Goal: Task Accomplishment & Management: Manage account settings

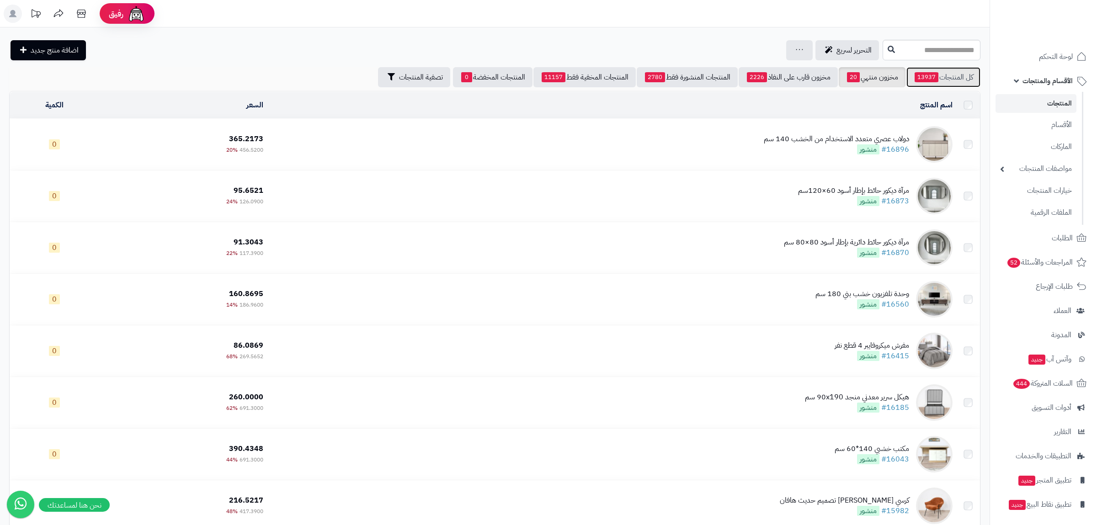
click at [943, 82] on link "كل المنتجات 13937" at bounding box center [943, 77] width 74 height 20
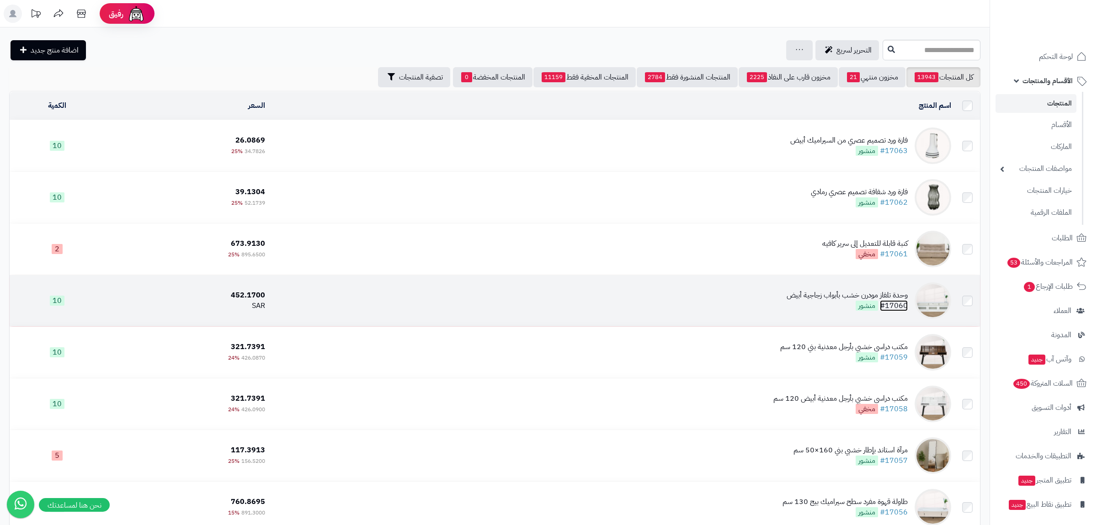
click at [897, 301] on link "#17060" at bounding box center [894, 305] width 28 height 11
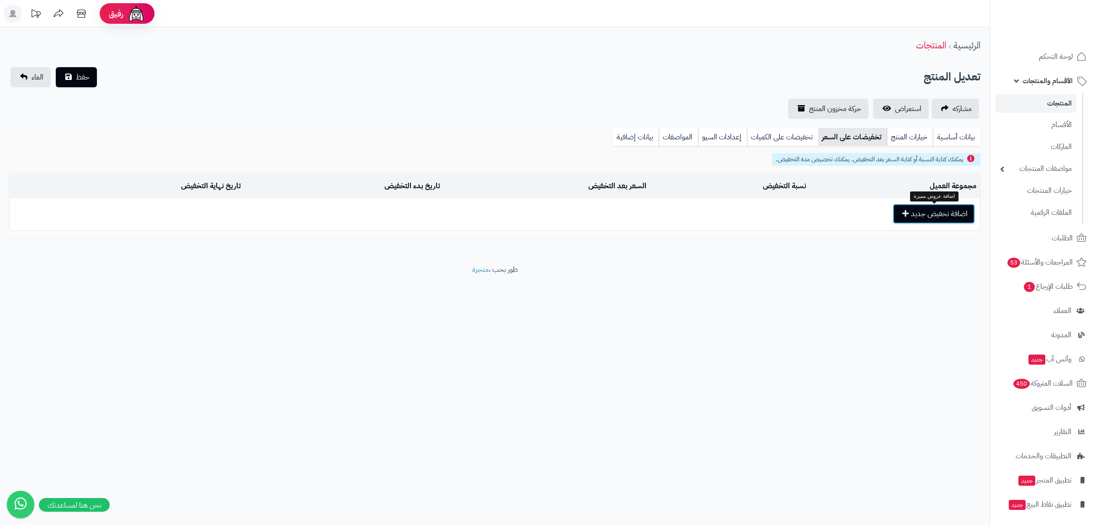
click at [938, 223] on button "اضافة تخفيض جديد" at bounding box center [933, 214] width 82 height 20
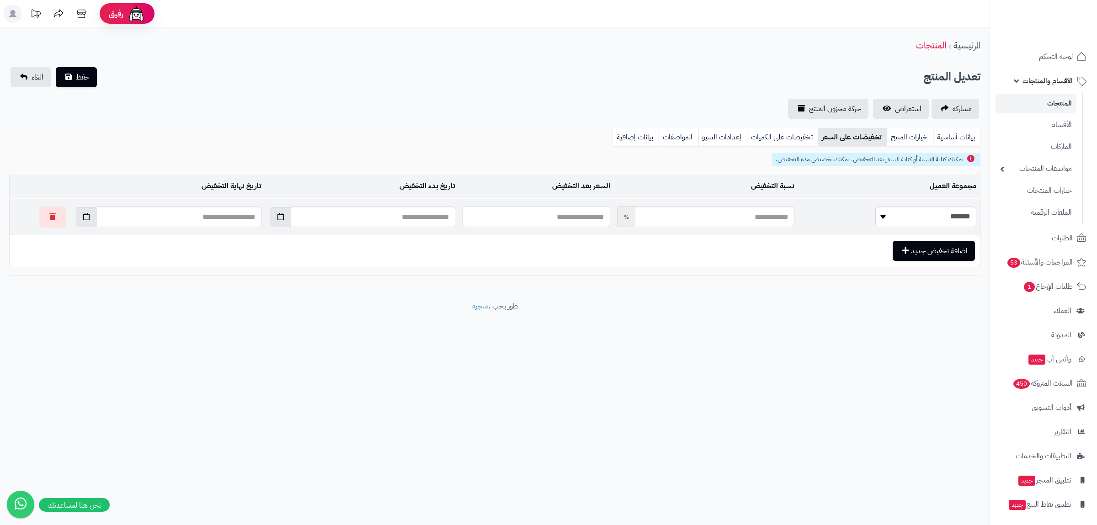
click at [610, 217] on input "text" at bounding box center [536, 217] width 148 height 21
paste input "********"
type input "********"
type input "*****"
type input "********"
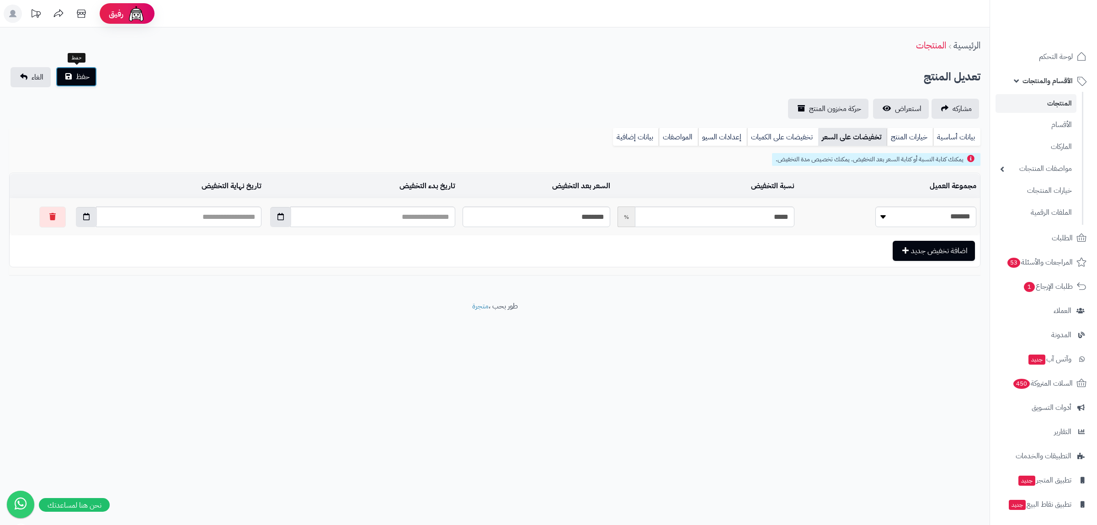
click at [72, 77] on button "حفظ" at bounding box center [76, 77] width 41 height 20
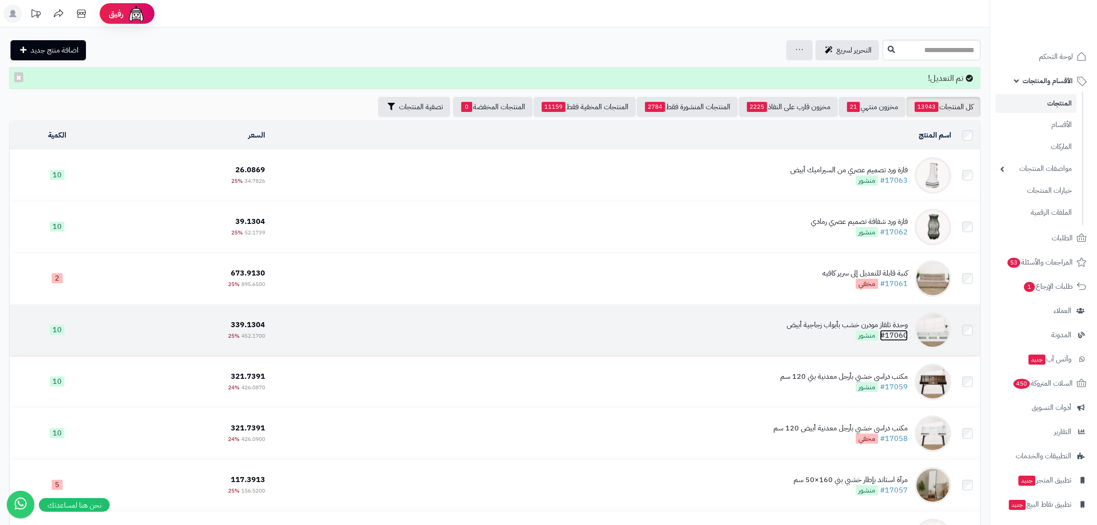
click at [896, 334] on link "#17060" at bounding box center [894, 335] width 28 height 11
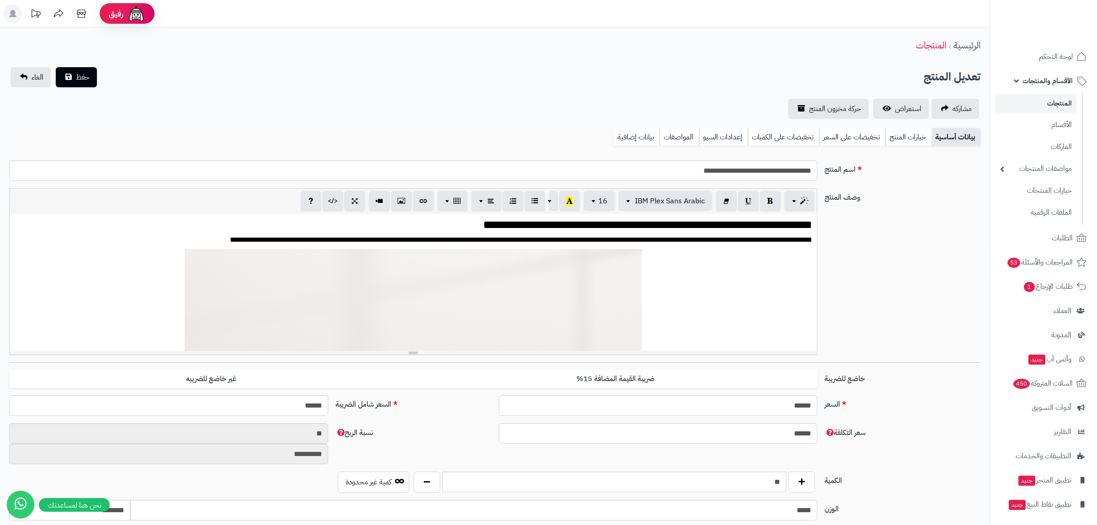
click at [680, 134] on link "المواصفات" at bounding box center [678, 137] width 39 height 18
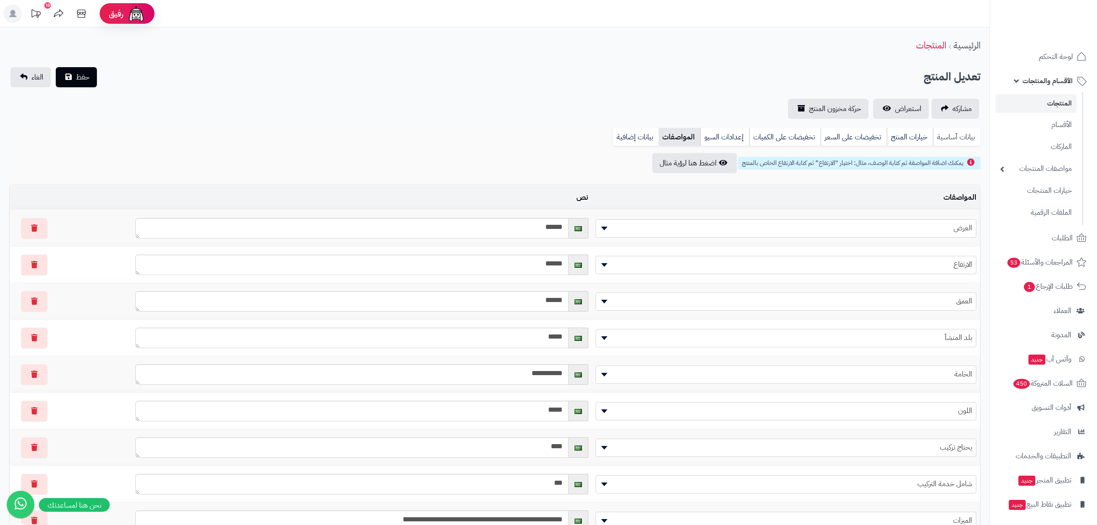
click at [959, 135] on link "بيانات أساسية" at bounding box center [957, 137] width 48 height 18
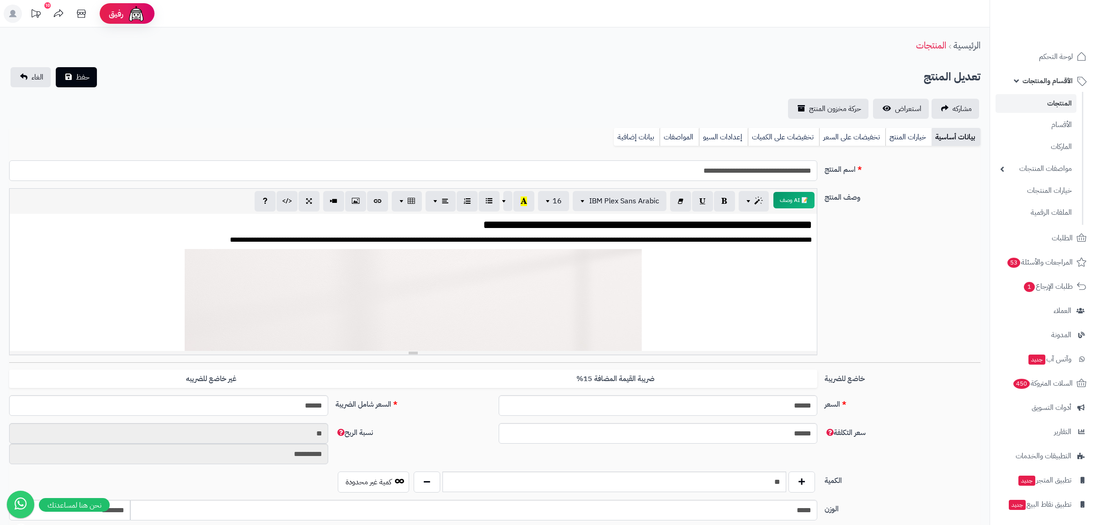
click at [682, 170] on input "**********" at bounding box center [413, 170] width 808 height 21
type input "**********"
click at [72, 69] on button "حفظ" at bounding box center [76, 77] width 41 height 20
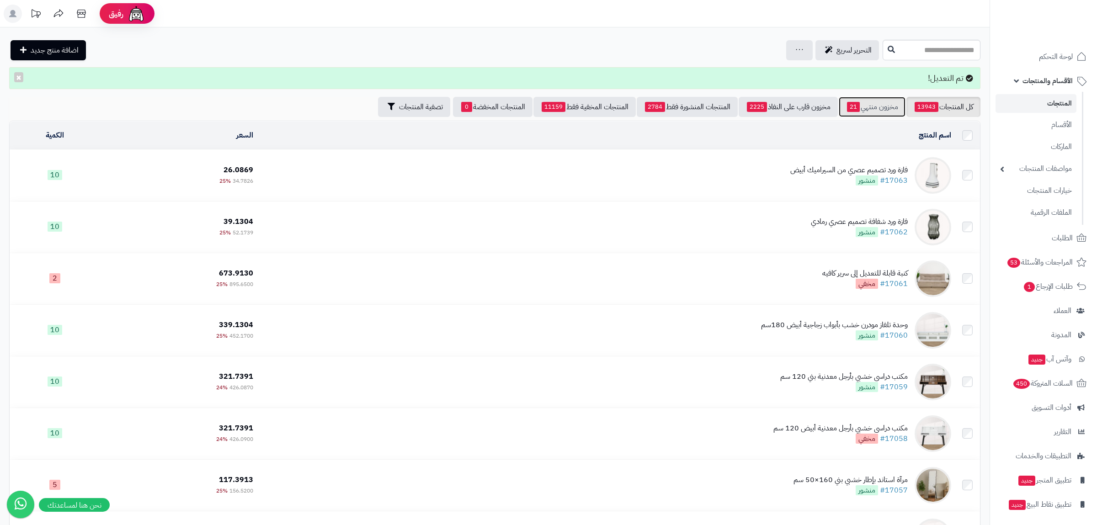
click at [880, 101] on link "مخزون منتهي 21" at bounding box center [871, 107] width 67 height 20
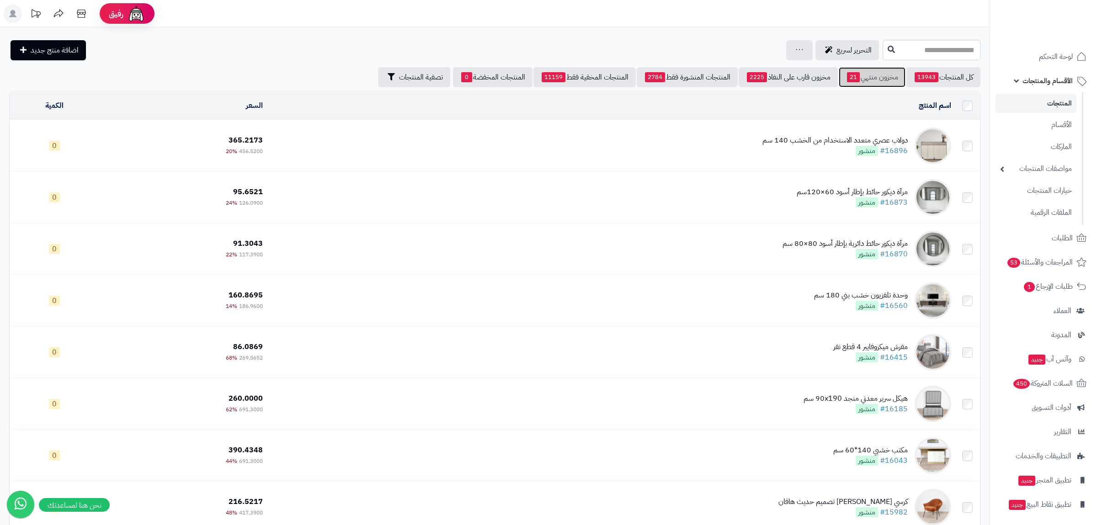
click at [861, 77] on link "مخزون منتهي 21" at bounding box center [871, 77] width 67 height 20
click at [875, 73] on link "مخزون منتهي 21" at bounding box center [871, 77] width 67 height 20
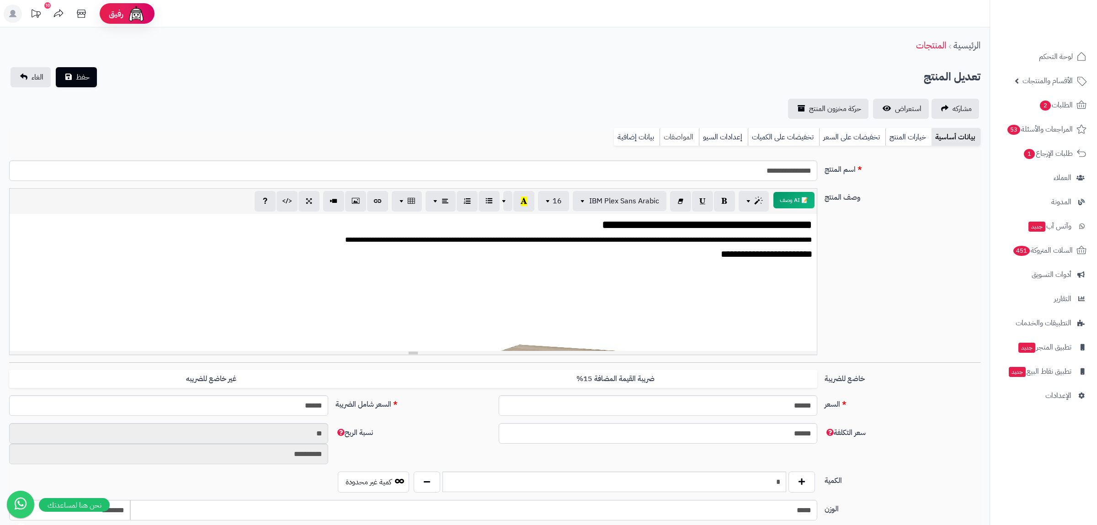
click at [681, 134] on link "المواصفات" at bounding box center [678, 137] width 39 height 18
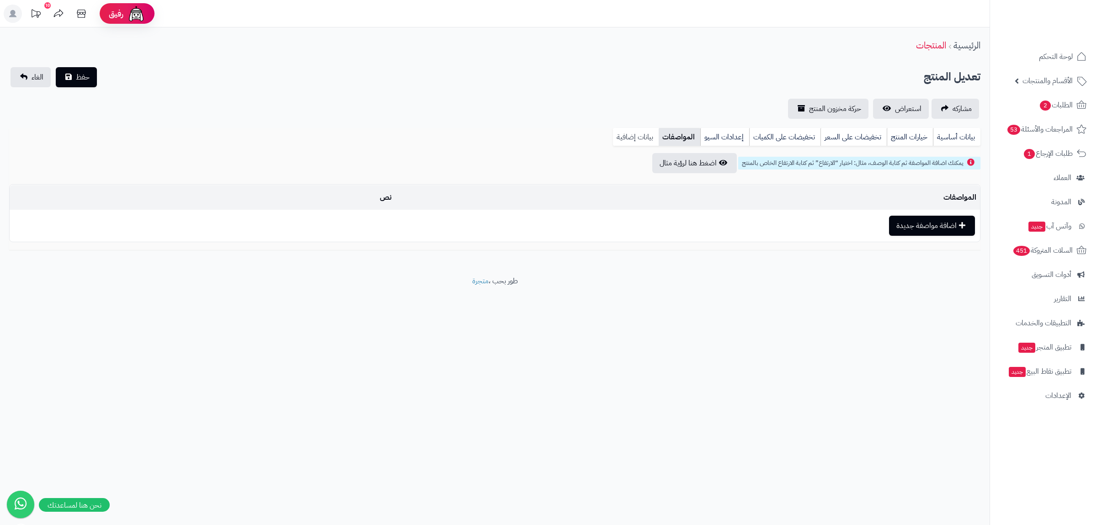
click at [635, 134] on link "بيانات إضافية" at bounding box center [636, 137] width 46 height 18
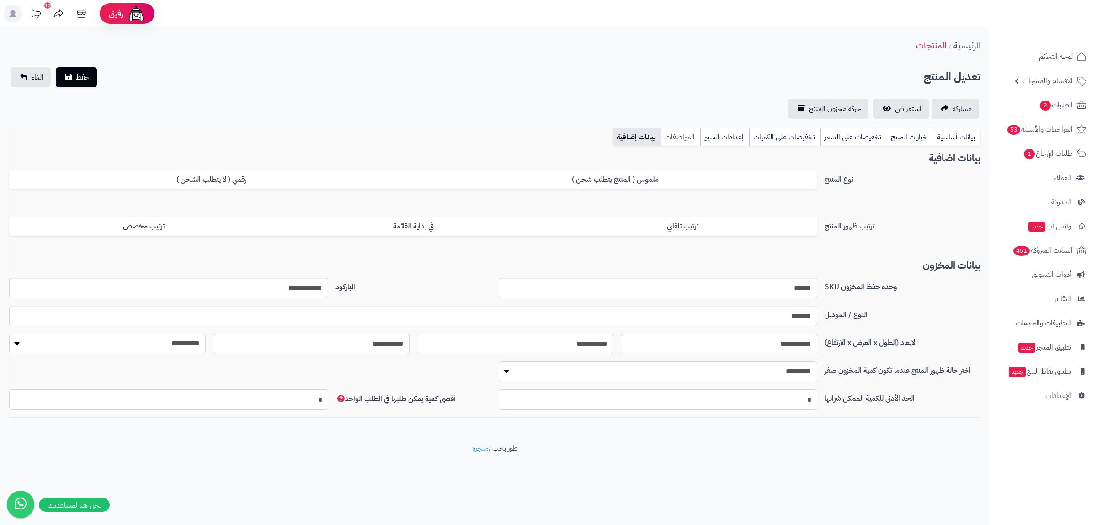
click at [689, 135] on link "المواصفات" at bounding box center [680, 137] width 39 height 18
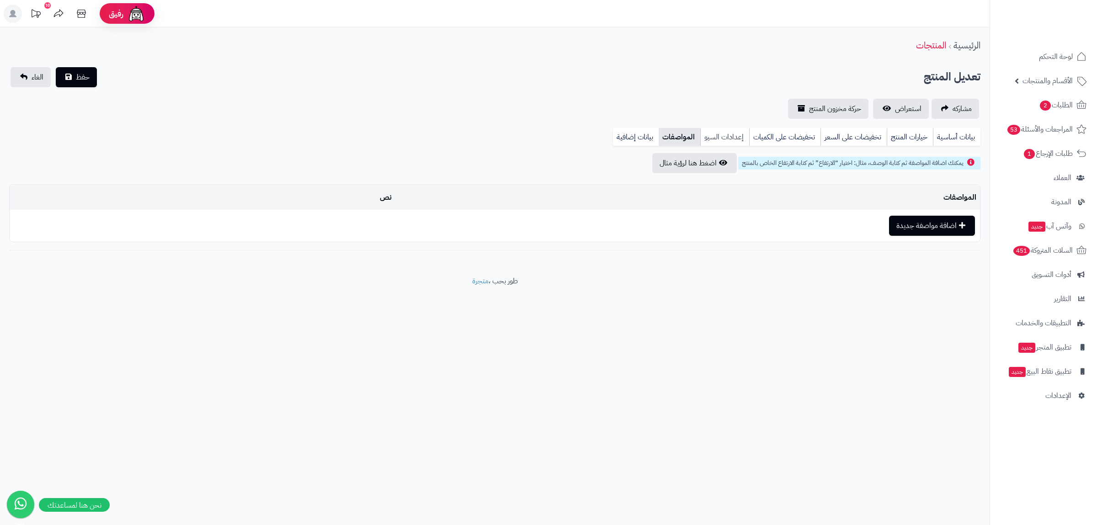
click at [716, 135] on link "إعدادات السيو" at bounding box center [724, 137] width 49 height 18
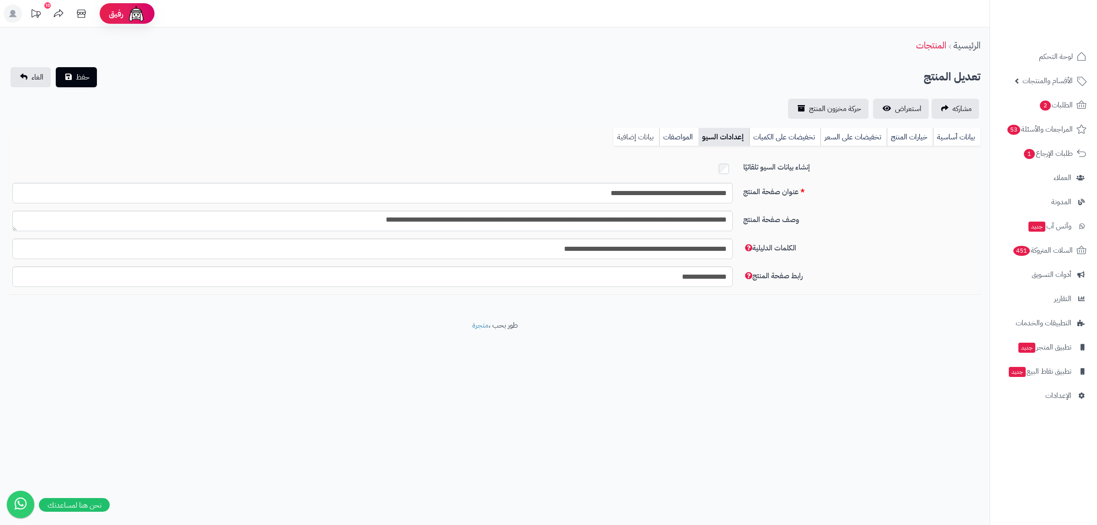
click at [631, 134] on link "بيانات إضافية" at bounding box center [636, 137] width 46 height 18
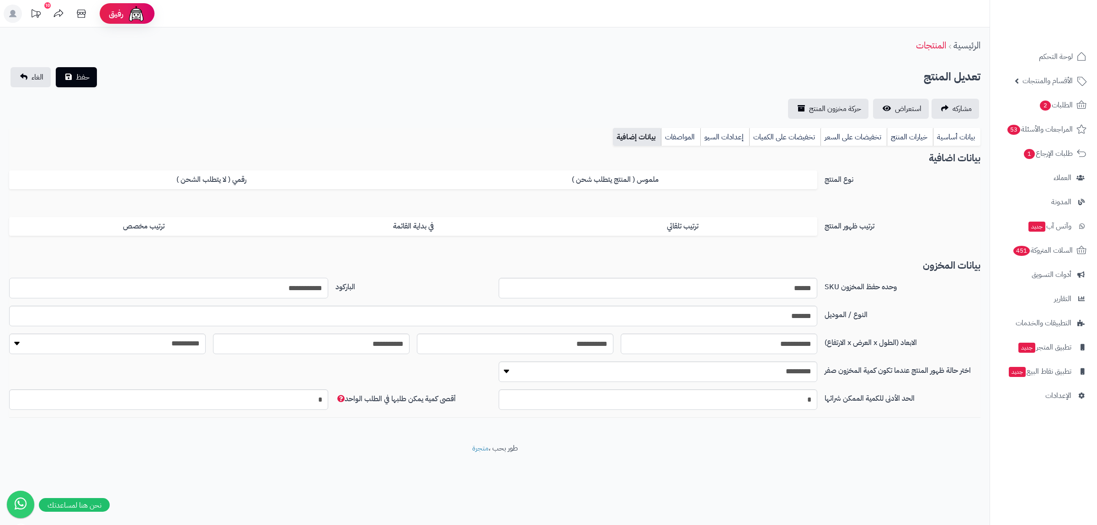
click at [290, 292] on input "**********" at bounding box center [168, 288] width 319 height 21
click at [954, 136] on link "بيانات أساسية" at bounding box center [957, 137] width 48 height 18
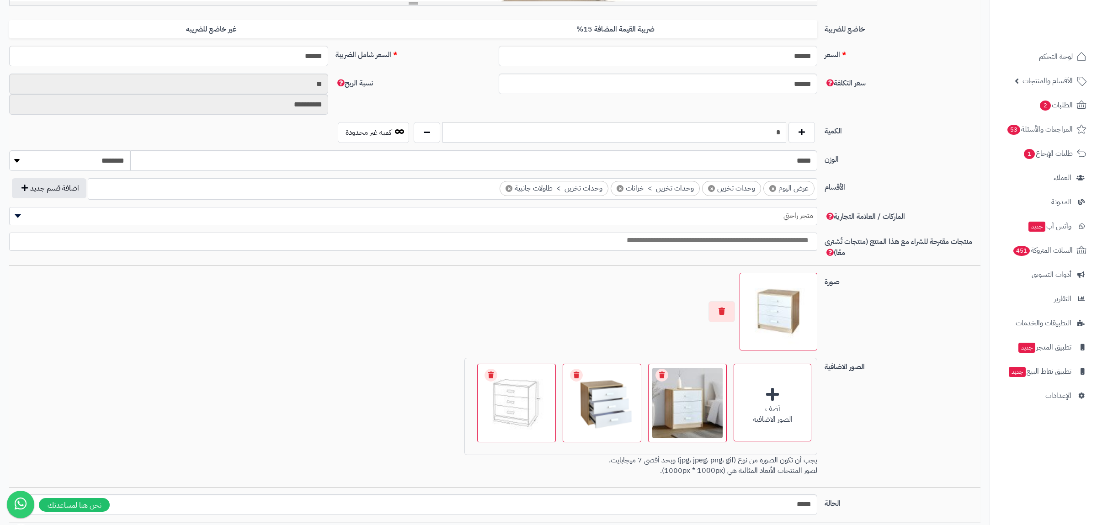
scroll to position [419, 0]
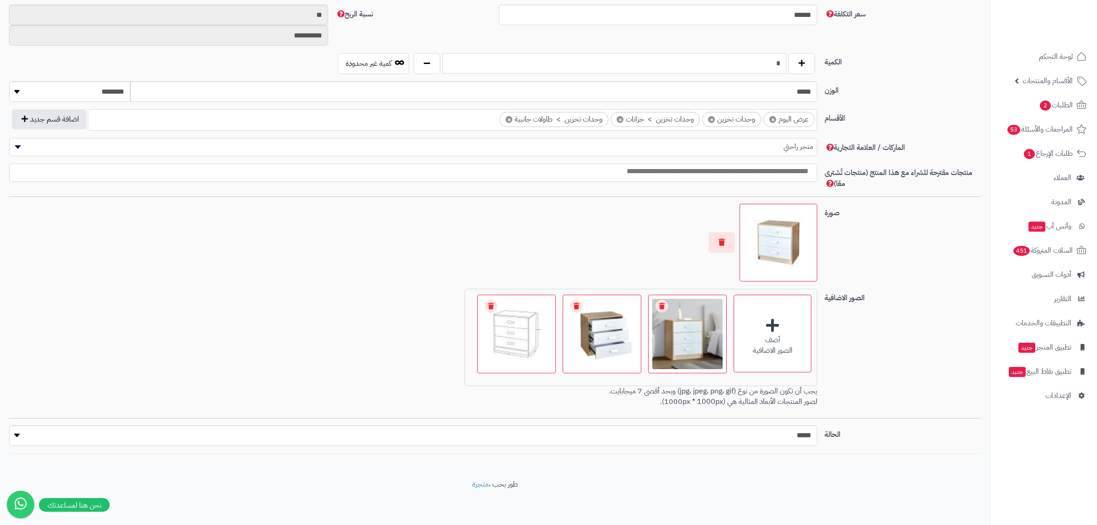
drag, startPoint x: 760, startPoint y: 72, endPoint x: 781, endPoint y: 72, distance: 21.0
click at [781, 72] on input "*" at bounding box center [614, 63] width 344 height 21
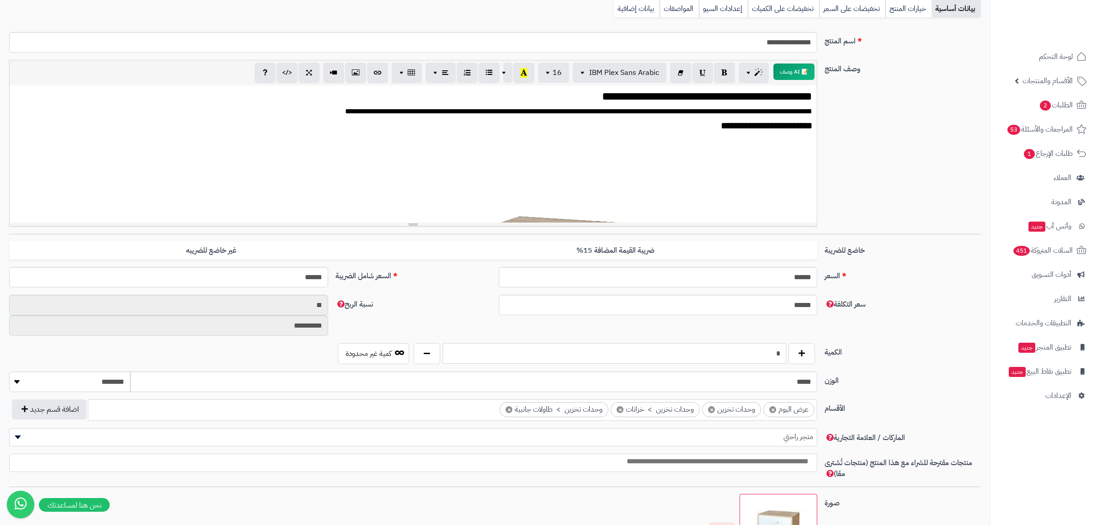
scroll to position [0, 0]
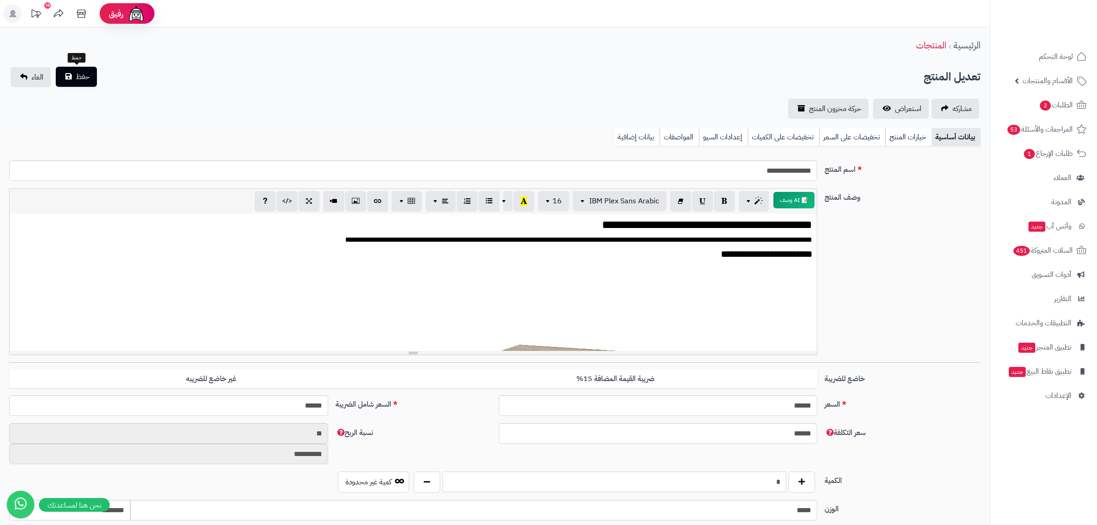
type input "*"
click at [90, 77] on button "حفظ" at bounding box center [76, 77] width 41 height 20
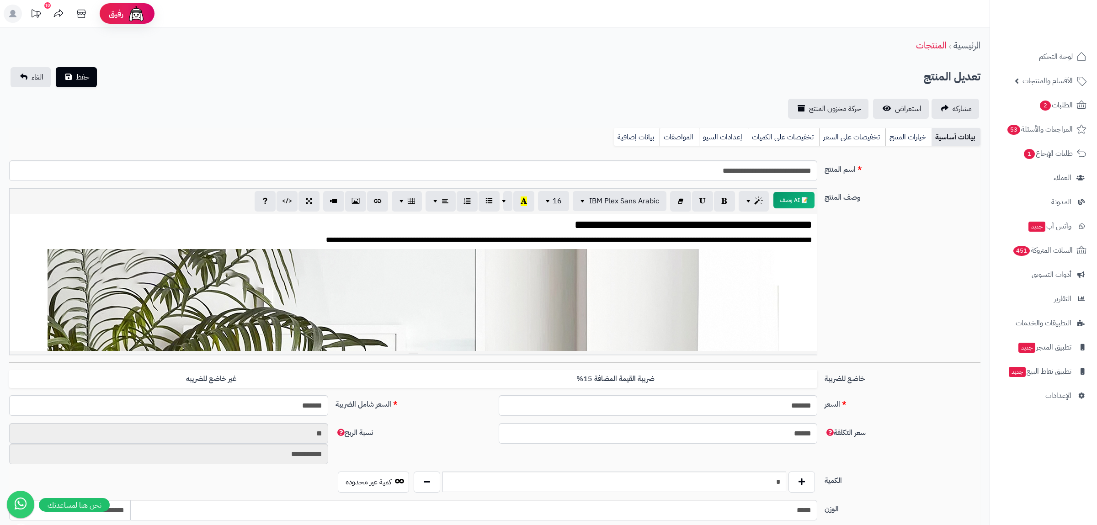
scroll to position [1392, 0]
click at [633, 135] on link "بيانات إضافية" at bounding box center [637, 137] width 46 height 18
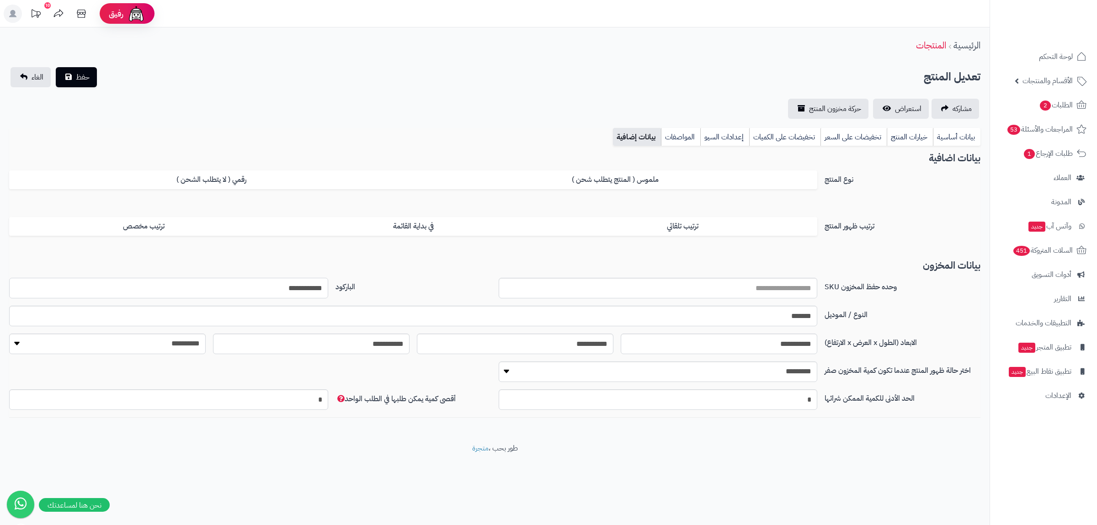
click at [303, 292] on input "**********" at bounding box center [168, 288] width 319 height 21
click at [949, 134] on link "بيانات أساسية" at bounding box center [957, 137] width 48 height 18
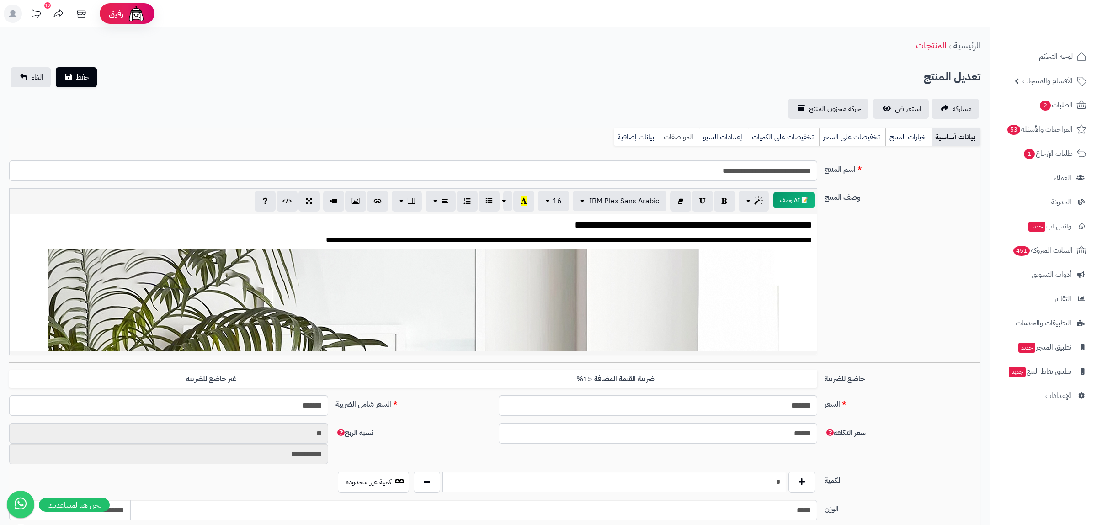
click at [683, 138] on link "المواصفات" at bounding box center [678, 137] width 39 height 18
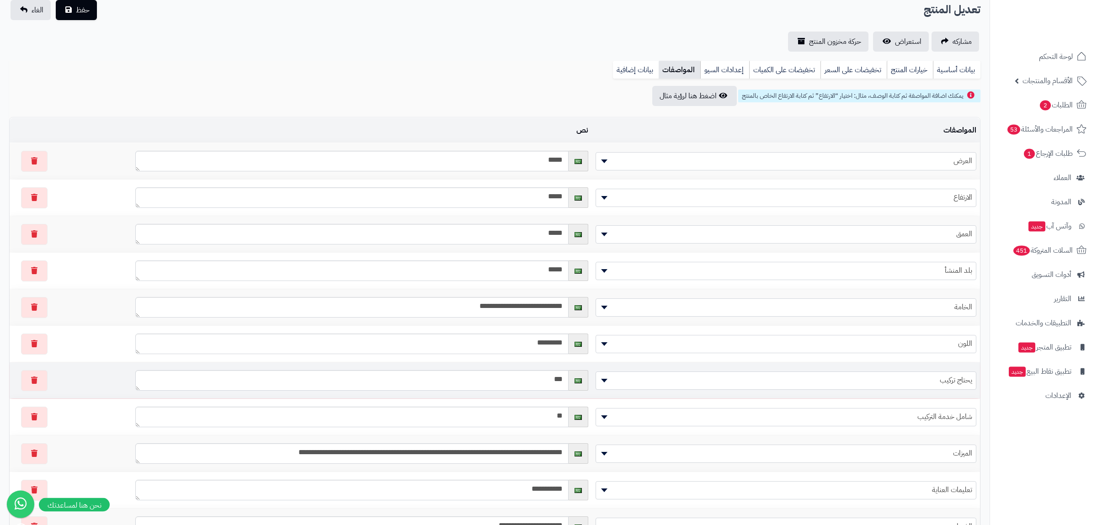
scroll to position [0, 0]
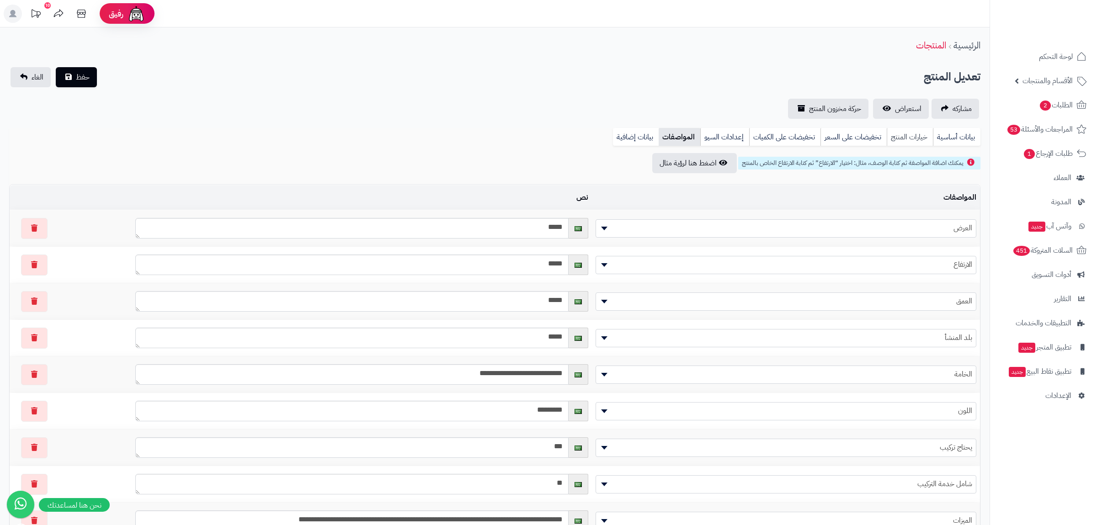
click at [906, 141] on link "خيارات المنتج" at bounding box center [909, 137] width 46 height 18
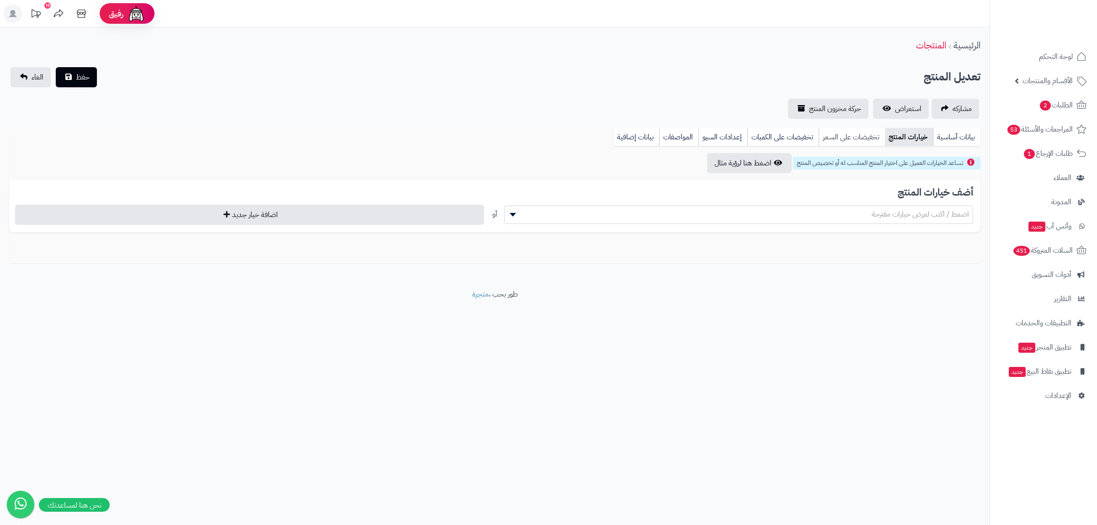
click at [861, 137] on link "تخفيضات على السعر" at bounding box center [851, 137] width 66 height 18
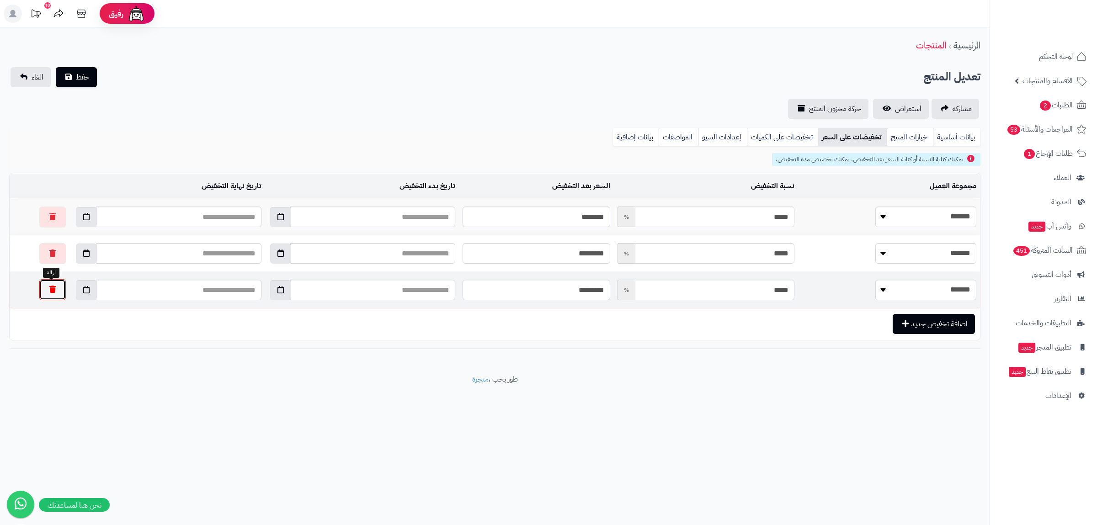
click at [46, 292] on button "button" at bounding box center [52, 289] width 27 height 21
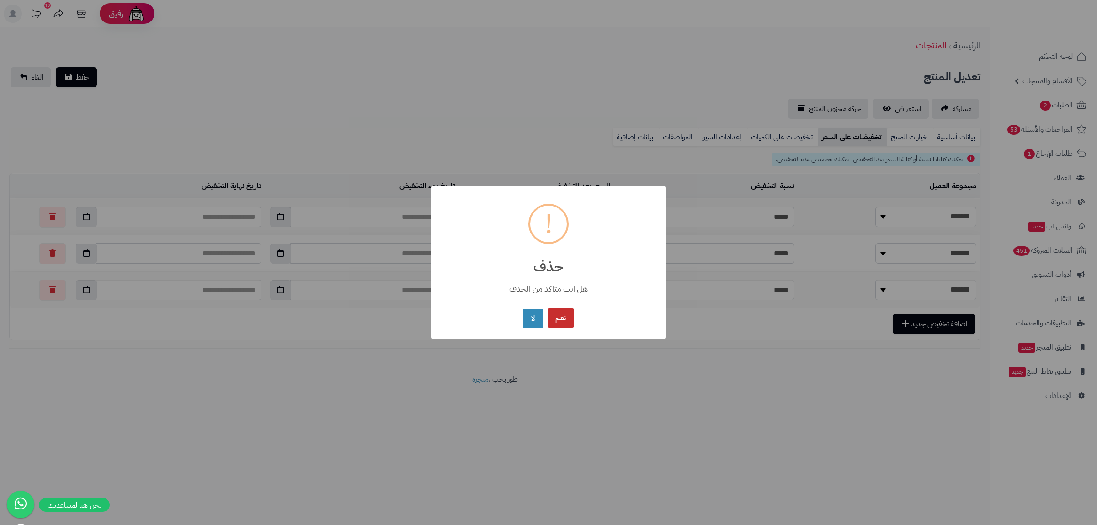
click at [559, 314] on button "نعم" at bounding box center [560, 318] width 27 height 20
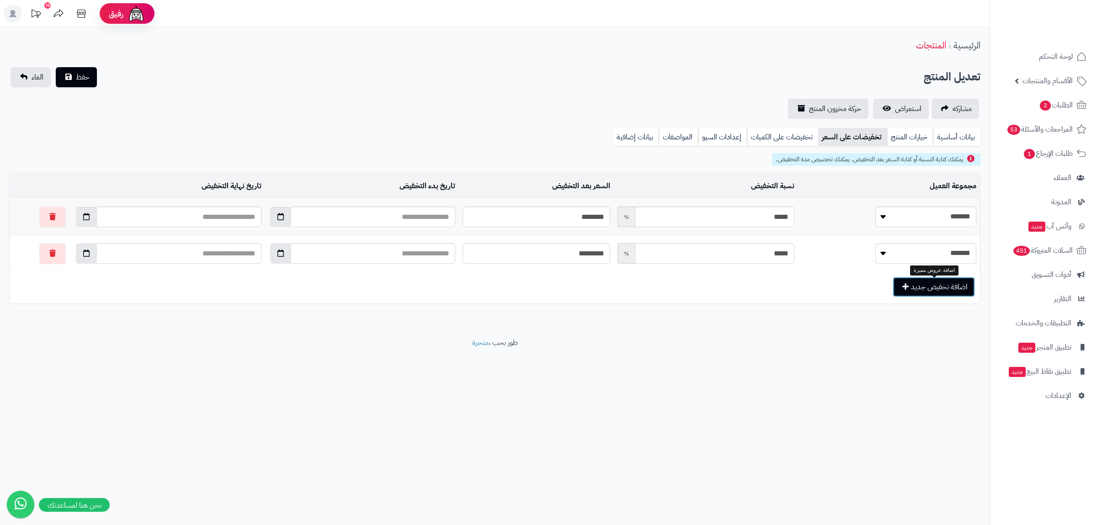
click at [929, 292] on button "اضافة تخفيض جديد" at bounding box center [933, 287] width 82 height 20
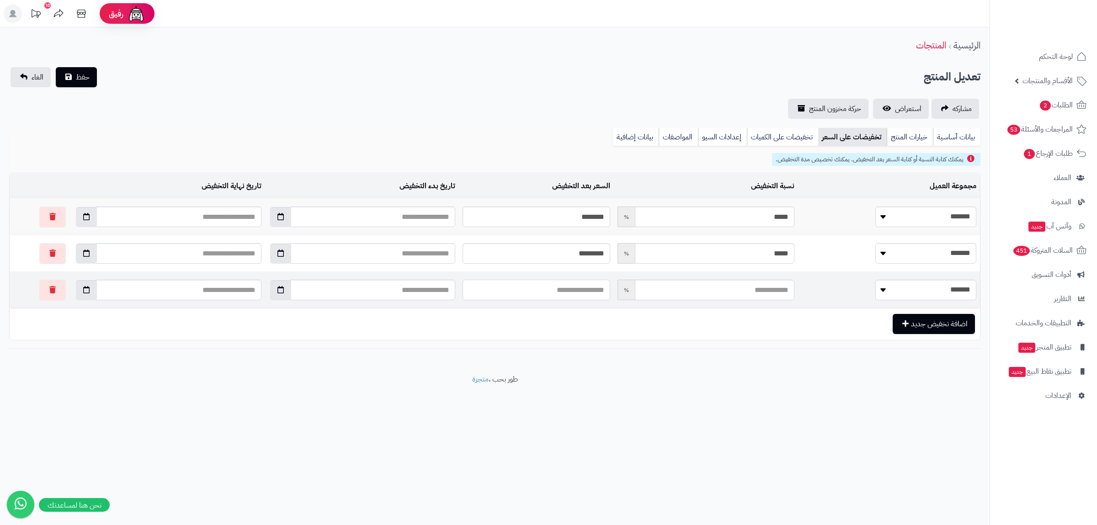
click at [610, 292] on input "text" at bounding box center [536, 290] width 148 height 21
paste input "********"
type input "********"
type input "*****"
type input "********"
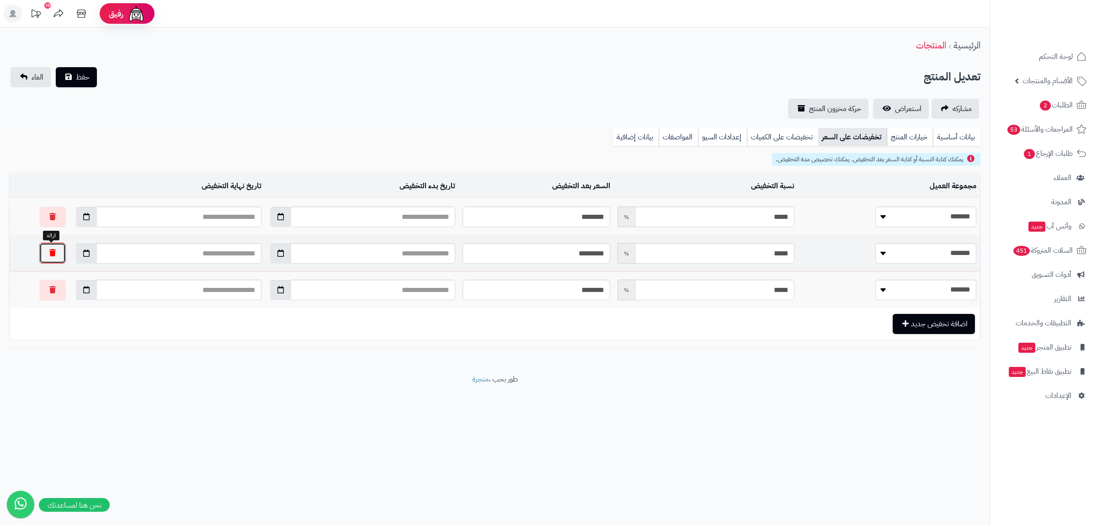
click at [55, 254] on button "button" at bounding box center [52, 253] width 27 height 21
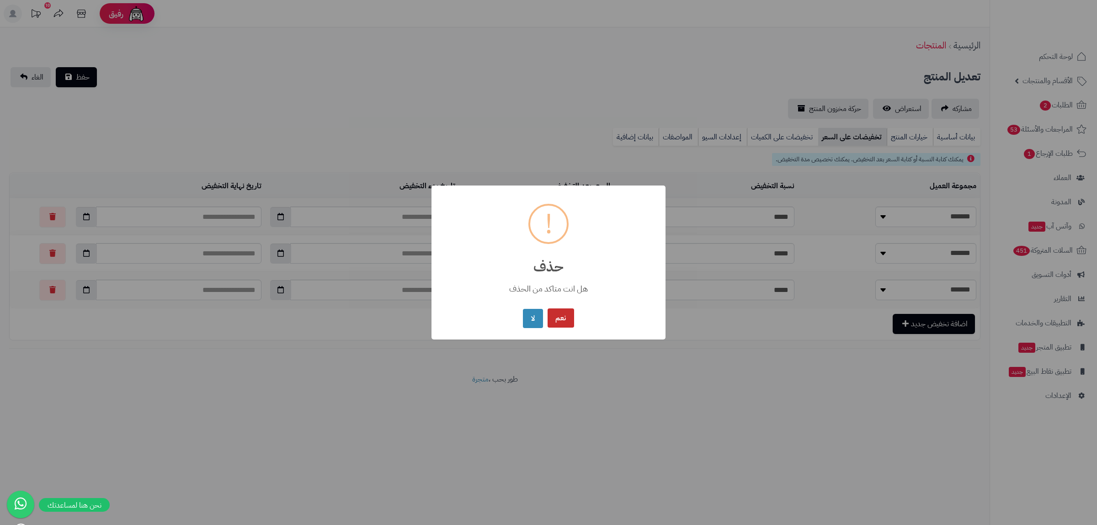
click at [563, 315] on button "نعم" at bounding box center [560, 318] width 27 height 20
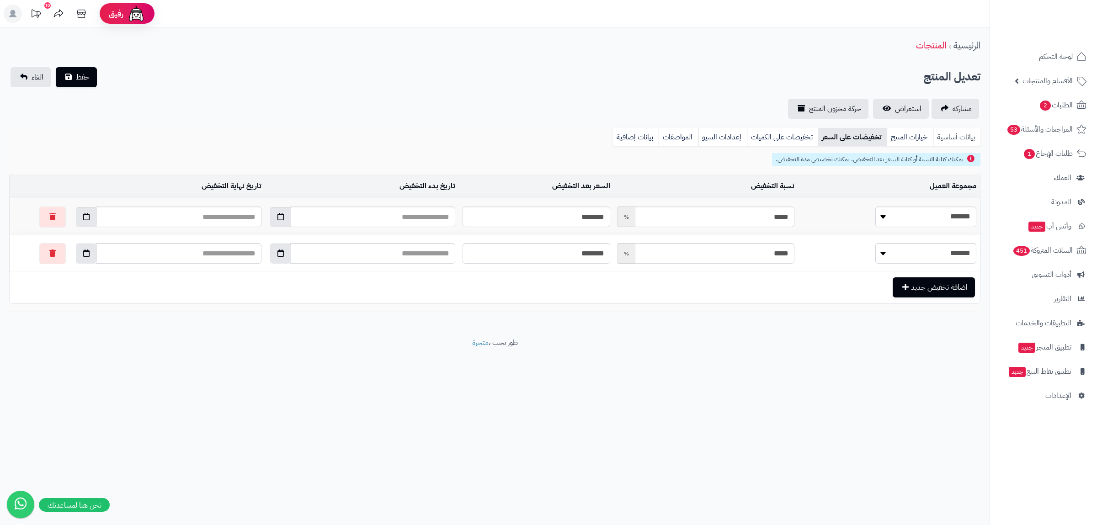
click at [954, 137] on link "بيانات أساسية" at bounding box center [957, 137] width 48 height 18
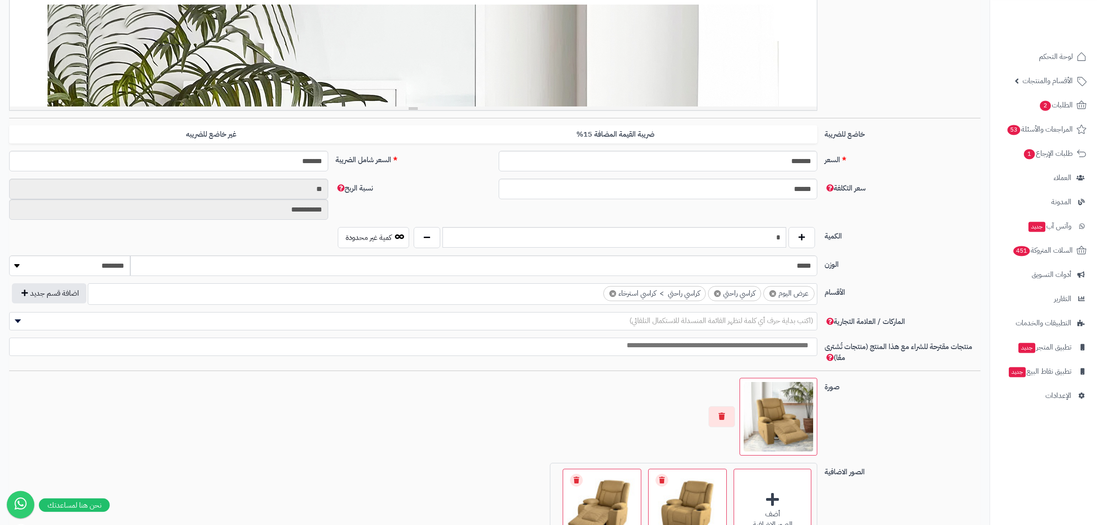
scroll to position [291, 0]
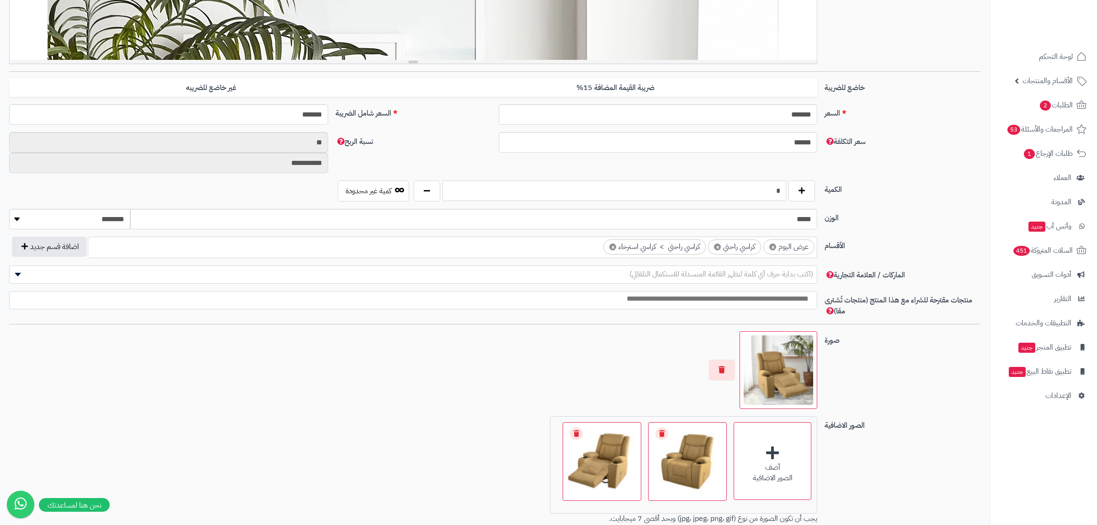
drag, startPoint x: 774, startPoint y: 192, endPoint x: 779, endPoint y: 192, distance: 5.0
click at [779, 192] on input "*" at bounding box center [614, 190] width 344 height 21
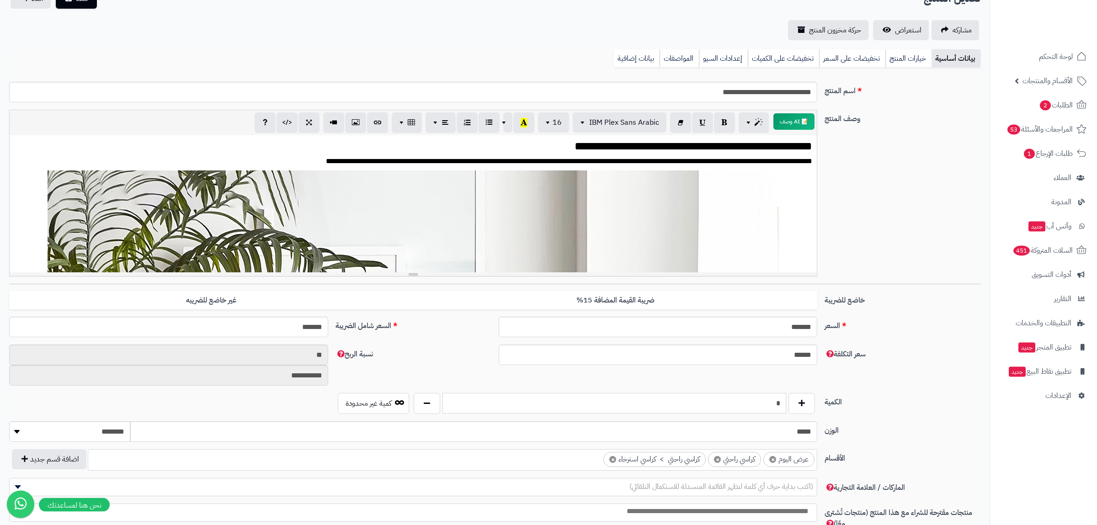
scroll to position [0, 0]
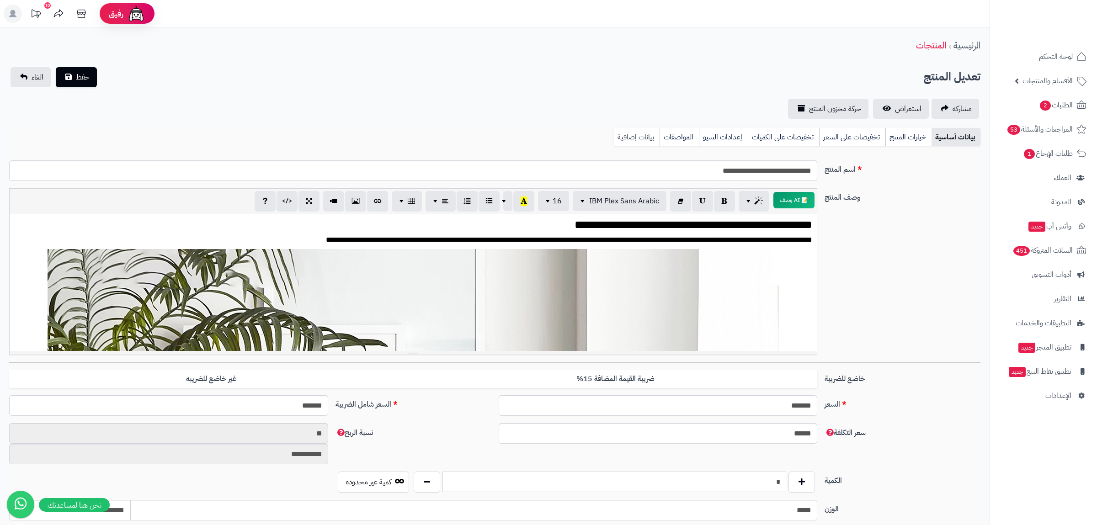
type input "*"
click at [646, 138] on link "بيانات إضافية" at bounding box center [637, 137] width 46 height 18
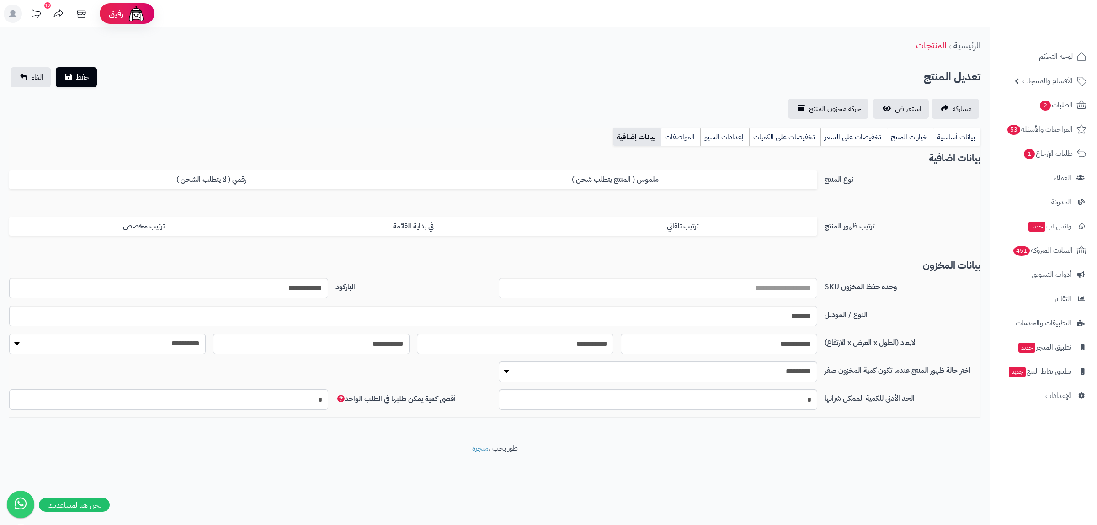
drag, startPoint x: 313, startPoint y: 402, endPoint x: 372, endPoint y: 402, distance: 59.9
click at [328, 402] on input "*" at bounding box center [168, 399] width 319 height 21
type input "*"
click at [319, 140] on div "بيانات أساسية خيارات المنتج تخفيضات على السعر تخفيضات على الكميات إعدادات السيو…" at bounding box center [494, 140] width 971 height 25
click at [75, 76] on button "حفظ" at bounding box center [76, 77] width 41 height 20
